Goal: Task Accomplishment & Management: Manage account settings

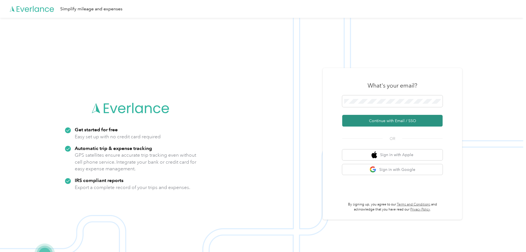
click at [386, 121] on button "Continue with Email / SSO" at bounding box center [392, 121] width 100 height 12
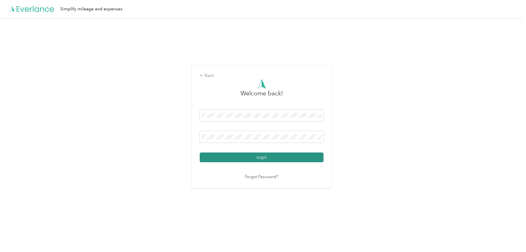
click at [223, 158] on button "Login" at bounding box center [262, 158] width 124 height 10
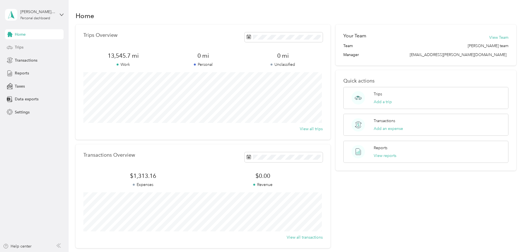
click at [23, 49] on span "Trips" at bounding box center [19, 47] width 9 height 6
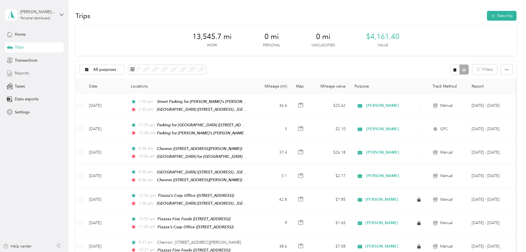
click at [21, 74] on span "Reports" at bounding box center [22, 73] width 14 height 6
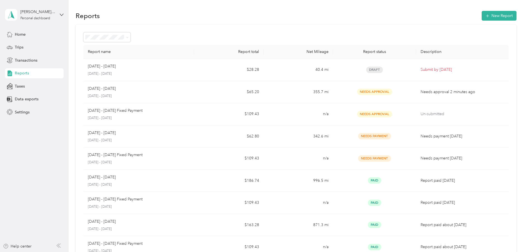
click at [56, 13] on div "[PERSON_NAME] III [PERSON_NAME] Personal dashboard" at bounding box center [34, 15] width 59 height 20
click at [29, 45] on div "Log out" at bounding box center [20, 46] width 21 height 6
